Goal: Navigation & Orientation: Find specific page/section

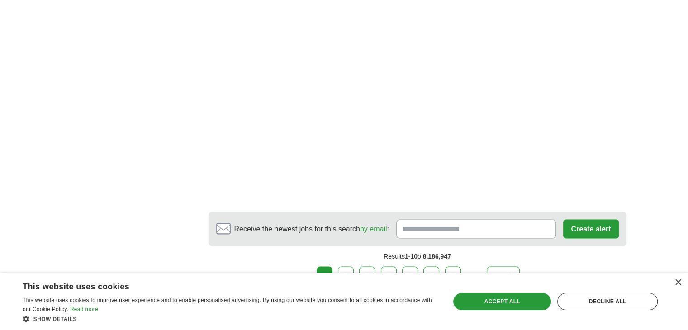
scroll to position [1570, 0]
click at [497, 266] on link "next ❯" at bounding box center [503, 275] width 33 height 19
click at [503, 266] on link "next ❯" at bounding box center [503, 275] width 33 height 19
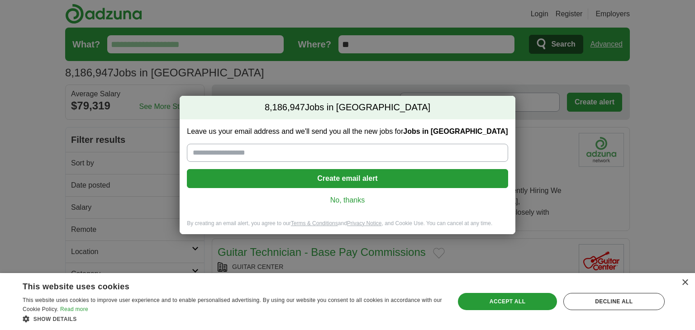
click at [344, 200] on link "No, thanks" at bounding box center [347, 200] width 306 height 10
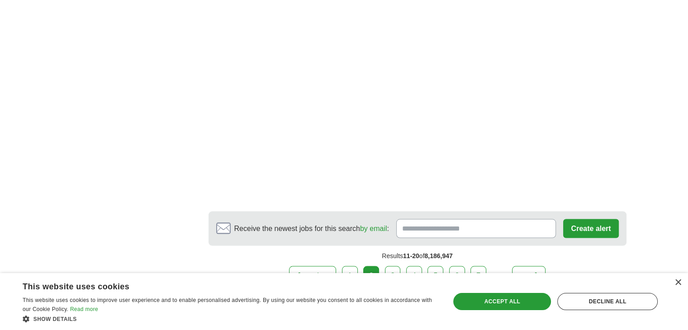
scroll to position [1642, 0]
click at [391, 266] on link "3" at bounding box center [393, 275] width 16 height 19
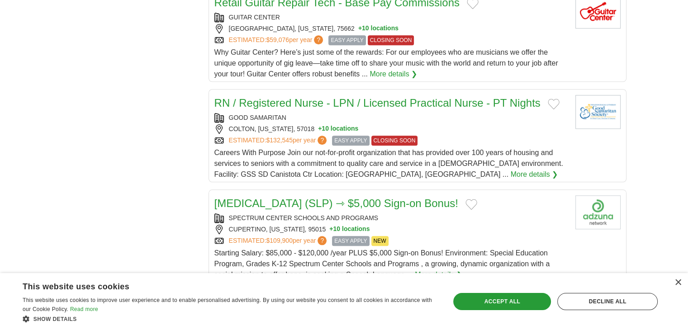
scroll to position [825, 0]
